Goal: Task Accomplishment & Management: Use online tool/utility

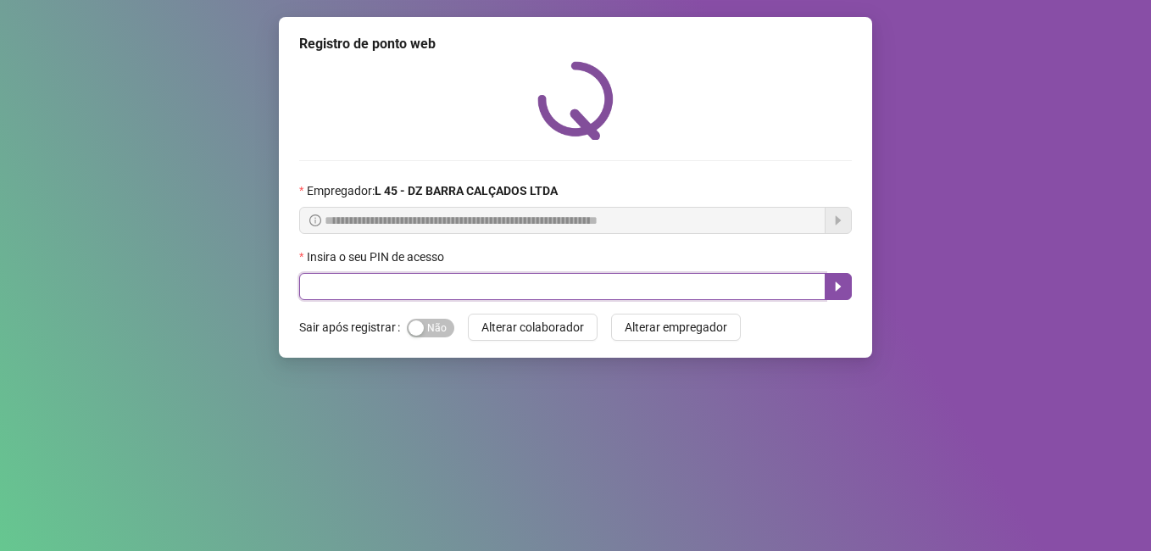
click at [416, 283] on input "text" at bounding box center [562, 286] width 526 height 27
type input "*****"
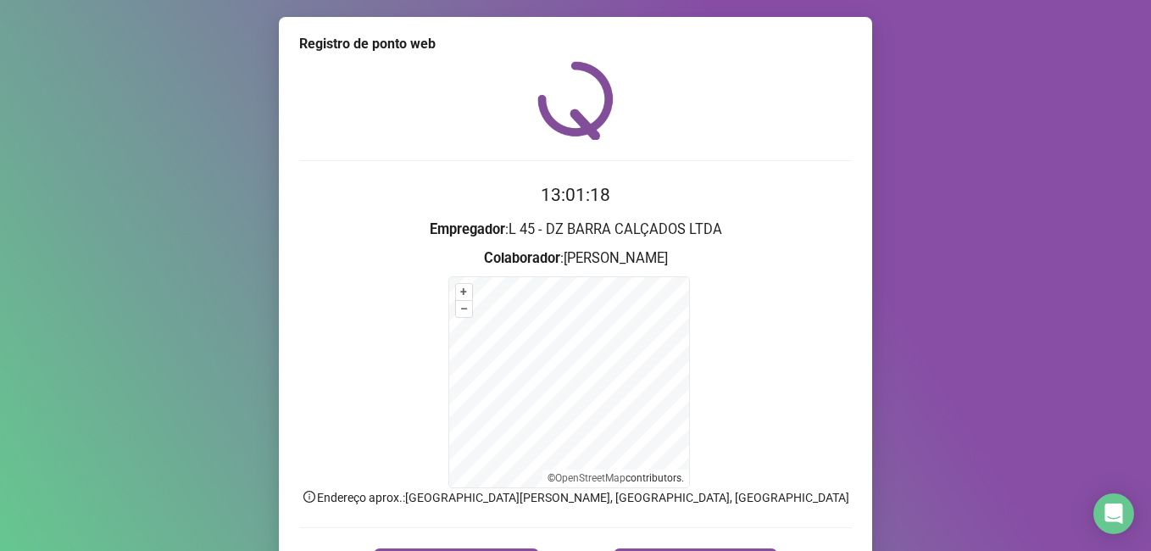
scroll to position [106, 0]
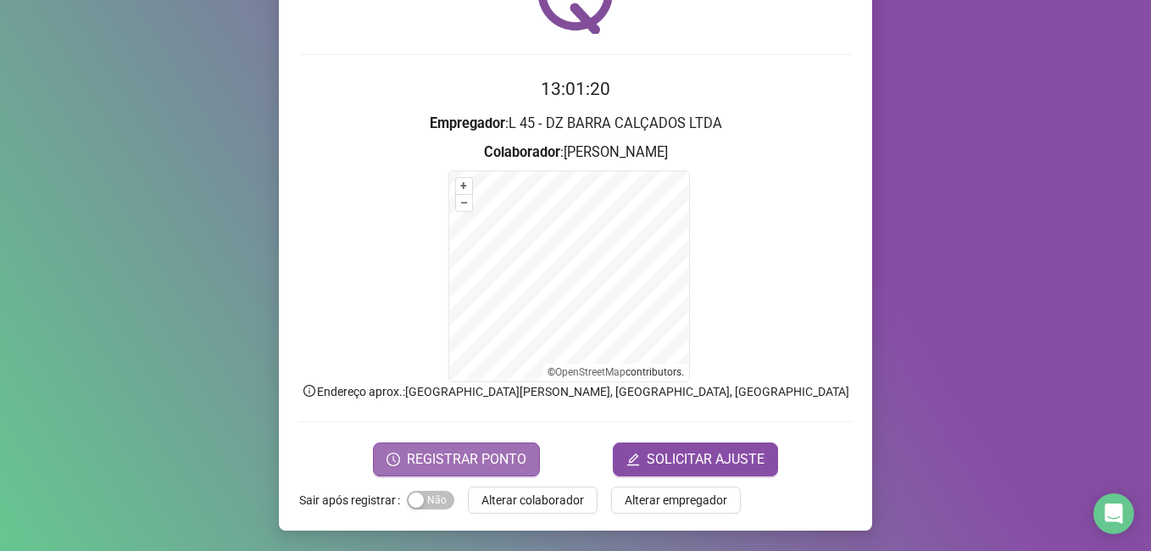
click at [416, 457] on span "REGISTRAR PONTO" at bounding box center [466, 459] width 119 height 20
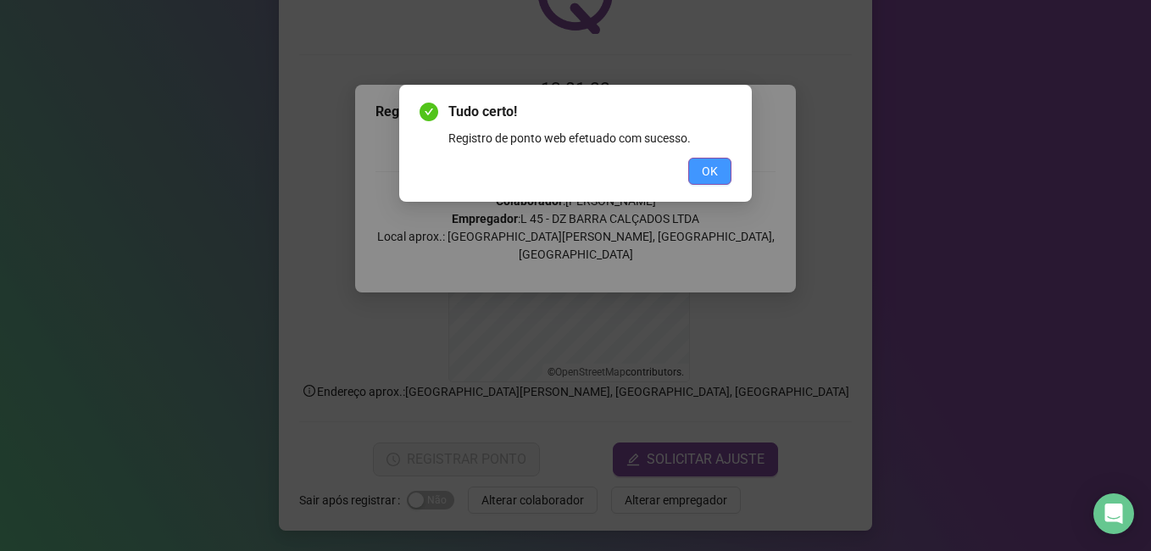
click at [416, 165] on button "OK" at bounding box center [709, 171] width 43 height 27
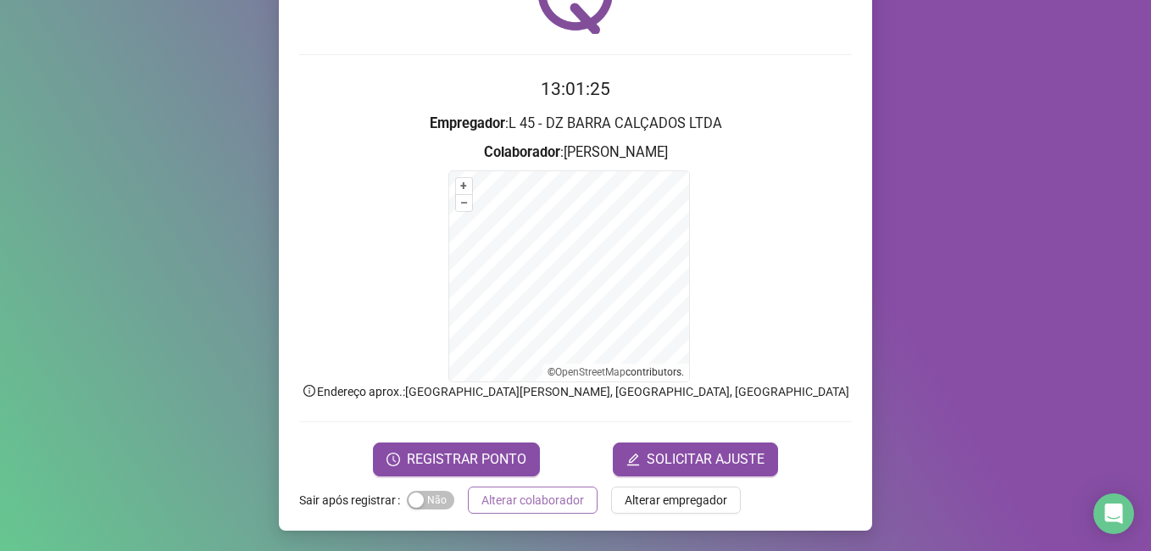
click at [416, 498] on span "Alterar colaborador" at bounding box center [532, 500] width 103 height 19
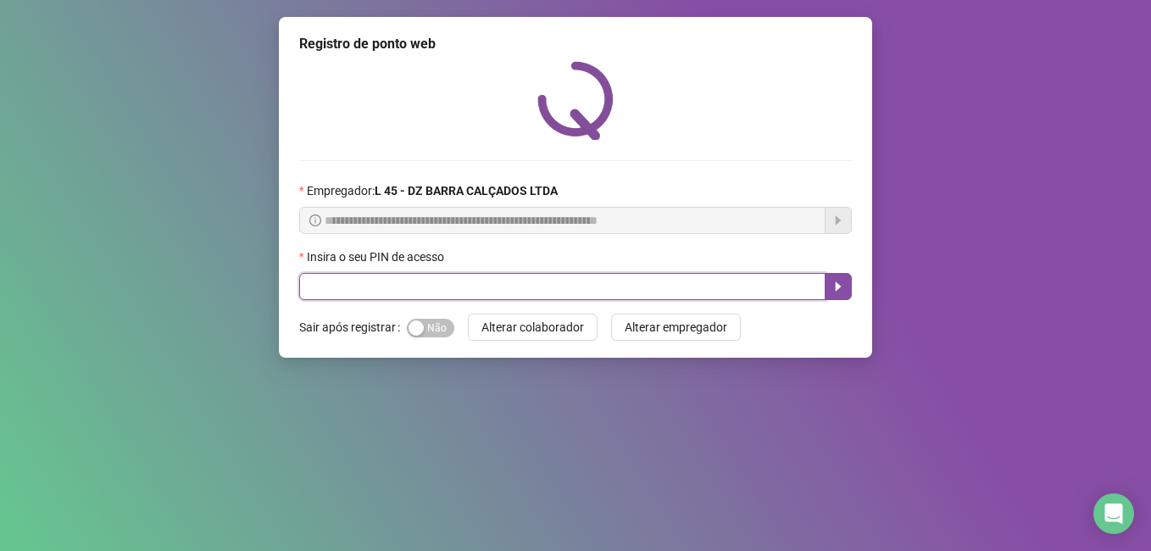
click at [364, 281] on input "text" at bounding box center [562, 286] width 526 height 27
type input "*****"
click at [850, 291] on button "button" at bounding box center [838, 286] width 27 height 27
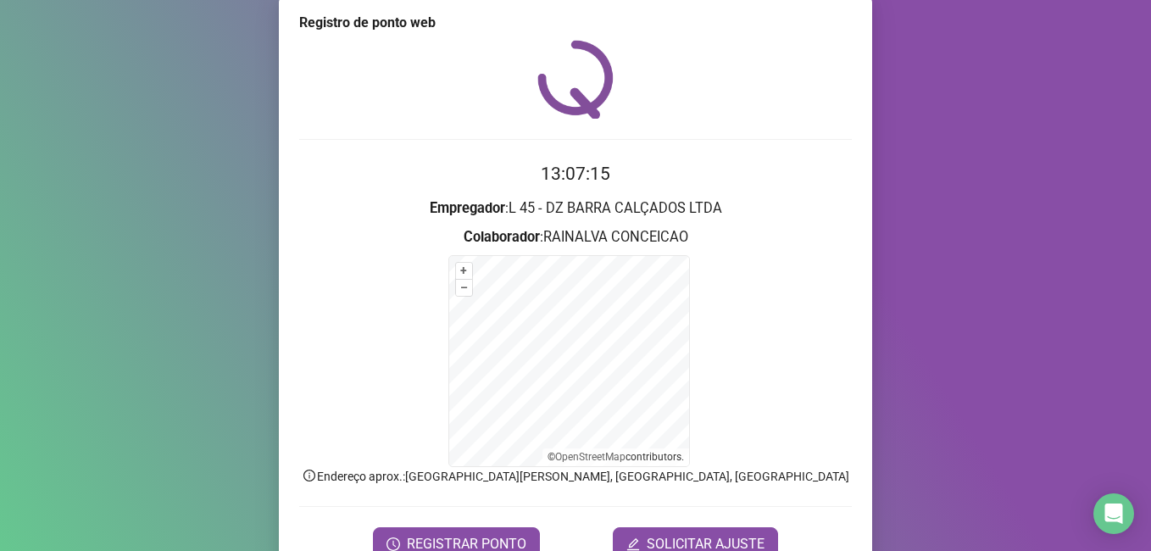
scroll to position [106, 0]
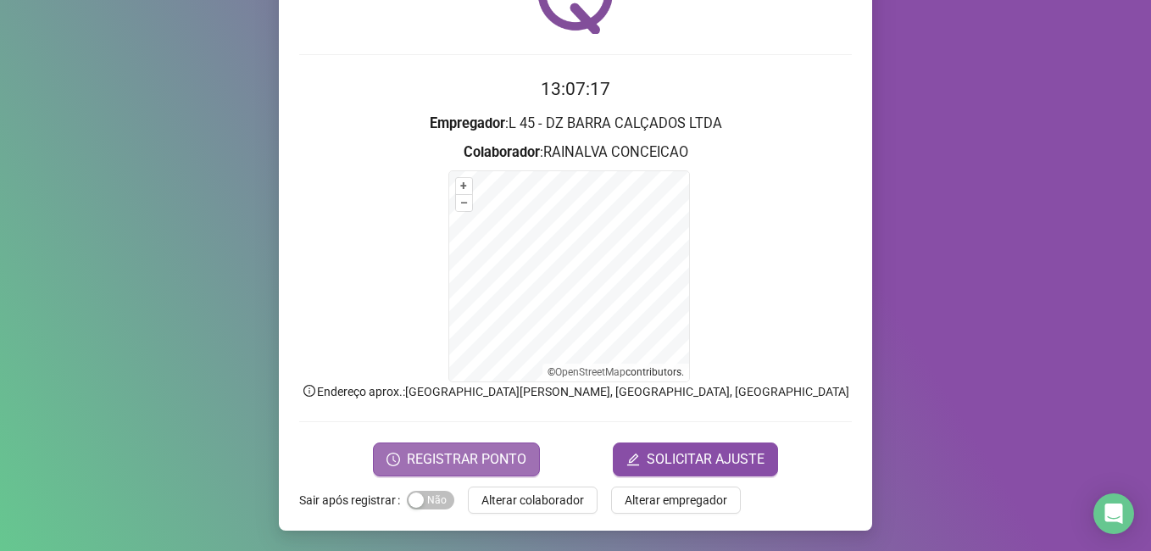
click at [450, 455] on span "REGISTRAR PONTO" at bounding box center [466, 459] width 119 height 20
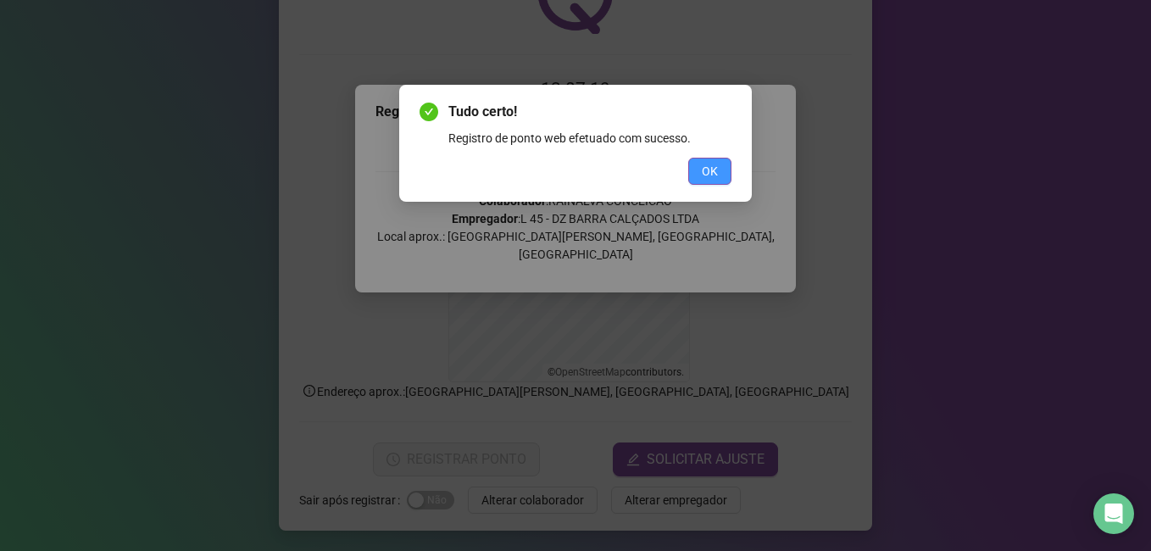
click at [709, 171] on span "OK" at bounding box center [710, 171] width 16 height 19
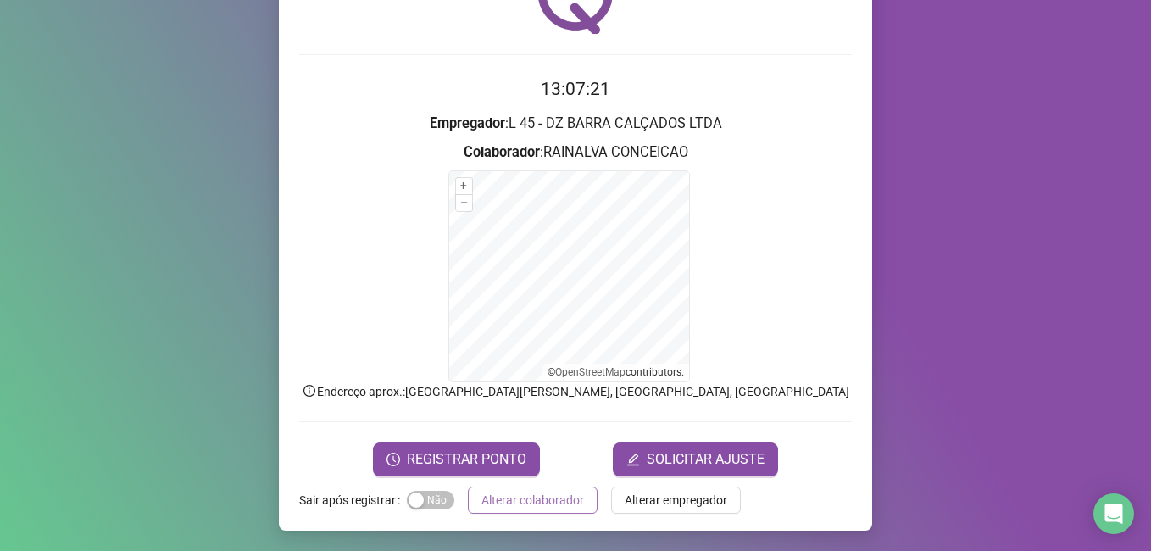
click at [527, 497] on span "Alterar colaborador" at bounding box center [532, 500] width 103 height 19
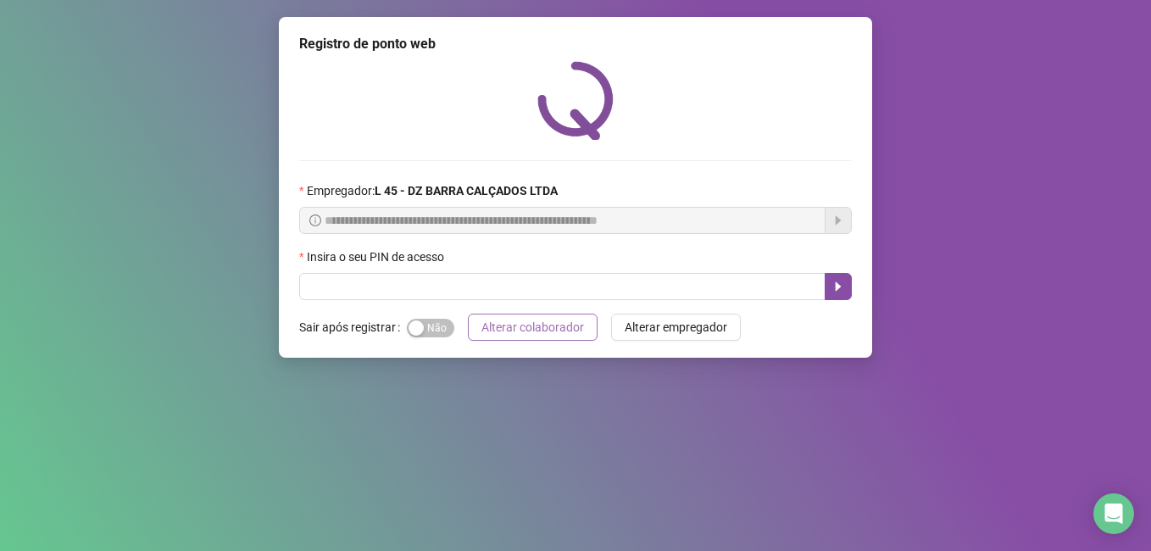
scroll to position [0, 0]
